Goal: Obtain resource: Download file/media

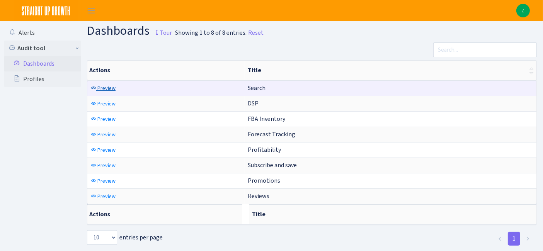
click at [106, 88] on span "Preview" at bounding box center [106, 88] width 18 height 7
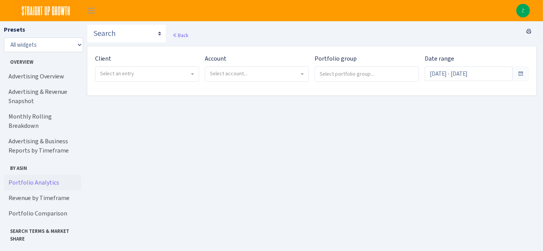
click at [24, 175] on link "Portfolio Analytics" at bounding box center [42, 182] width 77 height 15
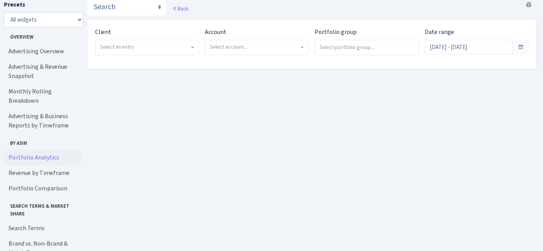
scroll to position [44, 0]
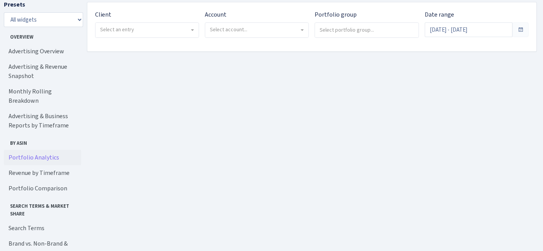
click at [129, 24] on span "Select an entry" at bounding box center [147, 30] width 103 height 15
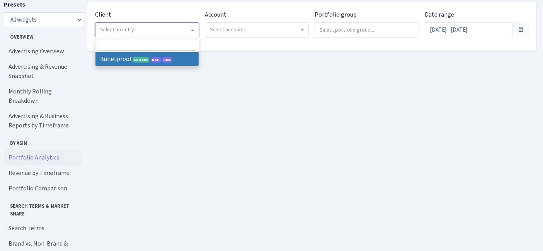
select select "409"
select select
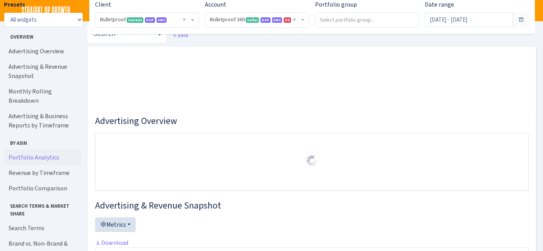
select select "3235730245795869"
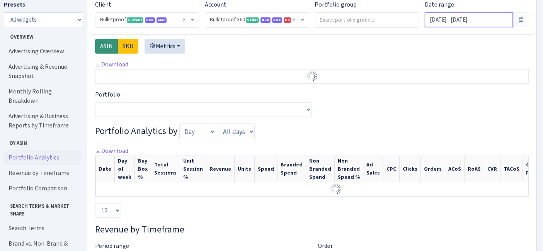
click at [438, 22] on input "Jul 19, 2025 - Aug 17, 2025" at bounding box center [469, 19] width 88 height 15
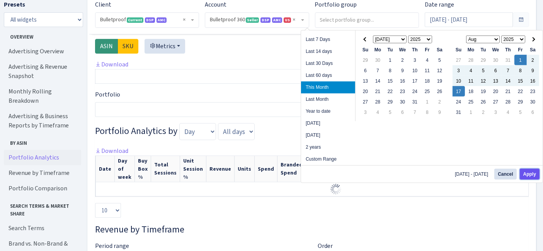
click at [531, 172] on button "Apply" at bounding box center [530, 174] width 20 height 11
type input "Aug 1, 2025 - Aug 17, 2025"
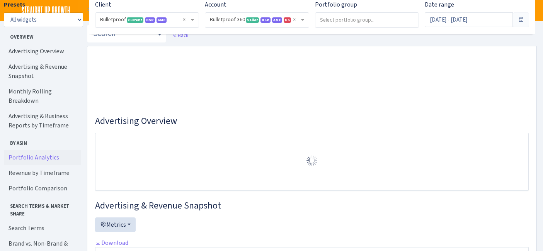
select select "3235730245795869"
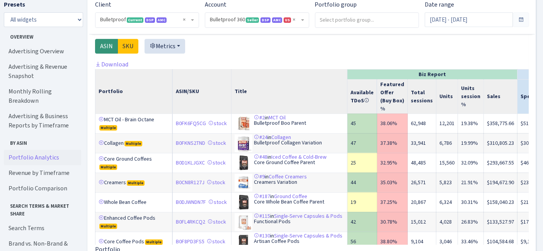
click at [43, 150] on link "Portfolio Analytics" at bounding box center [42, 157] width 77 height 15
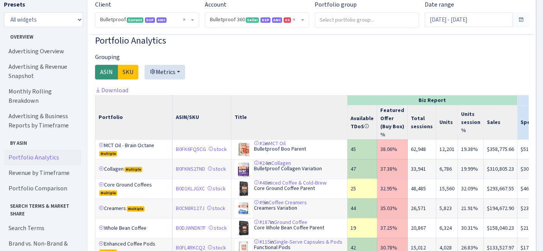
scroll to position [577, 0]
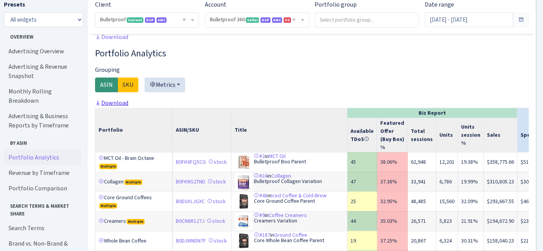
click at [120, 99] on link "Download" at bounding box center [111, 103] width 33 height 8
